Goal: Navigation & Orientation: Go to known website

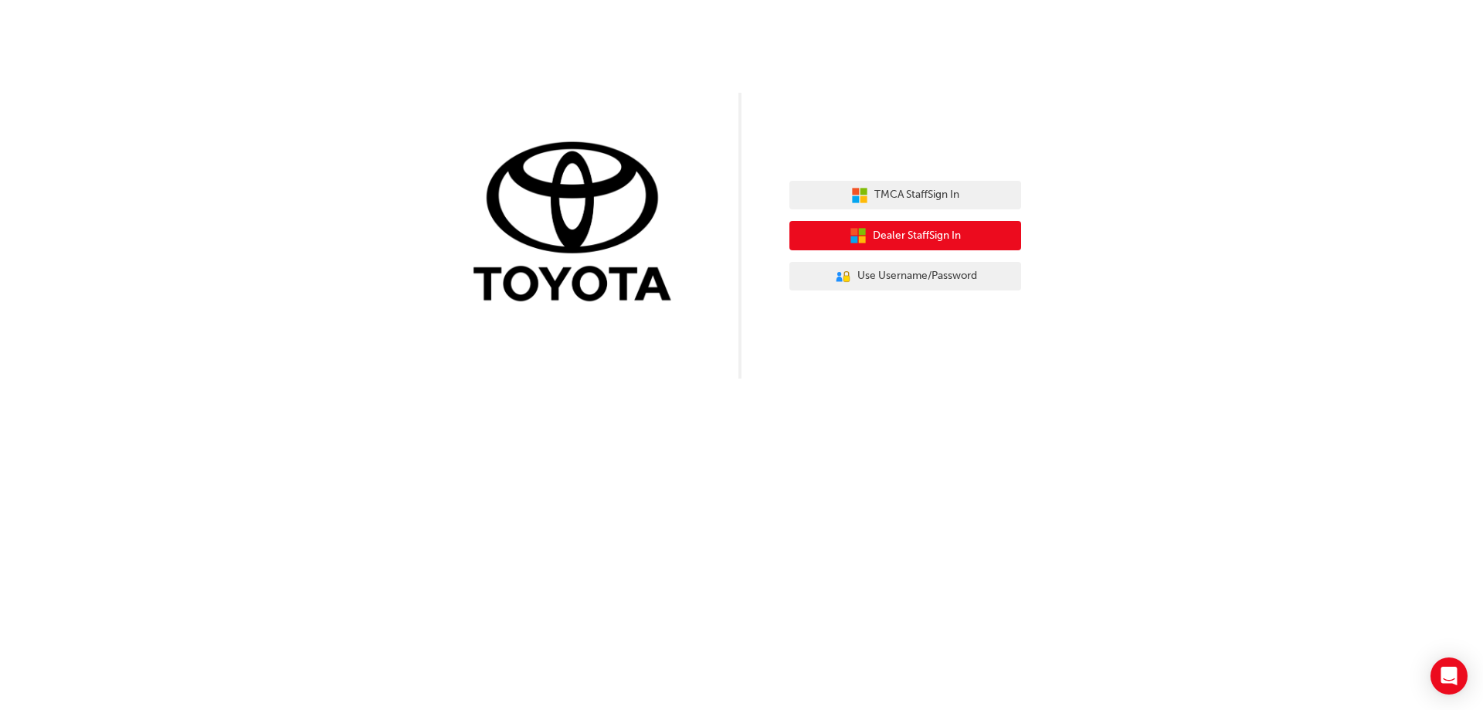
click at [929, 236] on span "Dealer Staff Sign In" at bounding box center [917, 236] width 88 height 18
